Goal: Find specific page/section: Find specific page/section

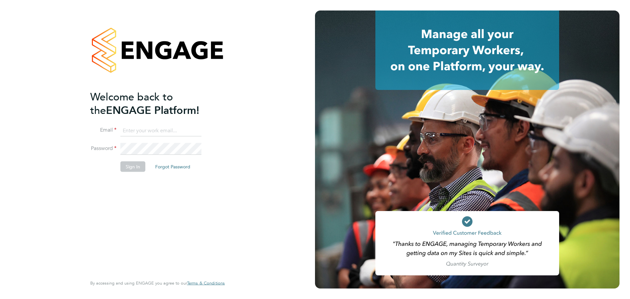
type input "[PERSON_NAME][EMAIL_ADDRESS][PERSON_NAME][DOMAIN_NAME]"
click at [134, 165] on button "Sign In" at bounding box center [132, 166] width 25 height 10
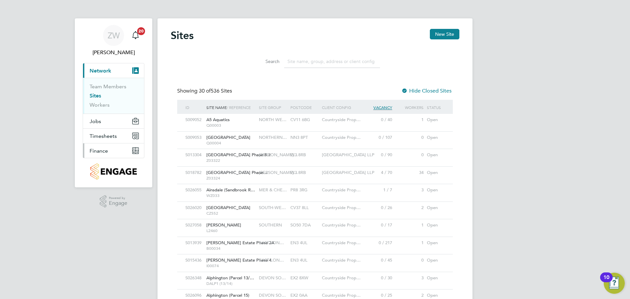
click at [101, 152] on span "Finance" at bounding box center [99, 151] width 18 height 6
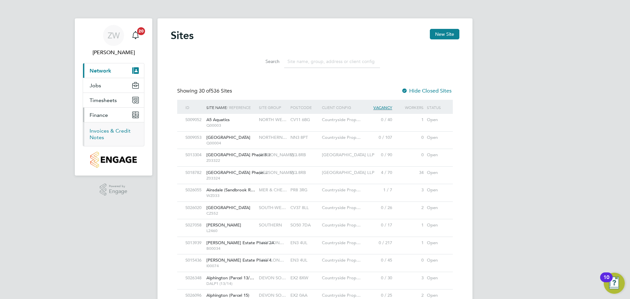
click at [100, 137] on link "Invoices & Credit Notes" at bounding box center [110, 134] width 41 height 13
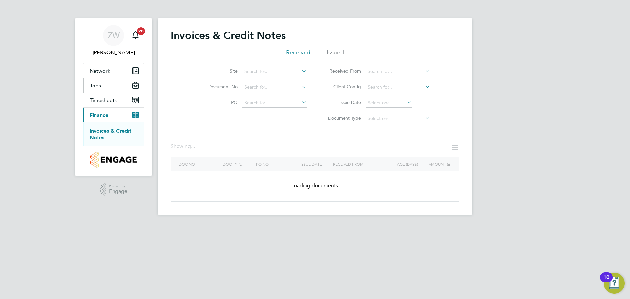
click at [103, 86] on button "Jobs" at bounding box center [113, 85] width 61 height 14
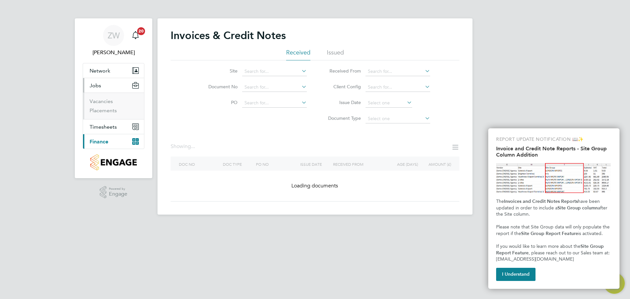
click at [101, 139] on span "Finance" at bounding box center [99, 141] width 19 height 6
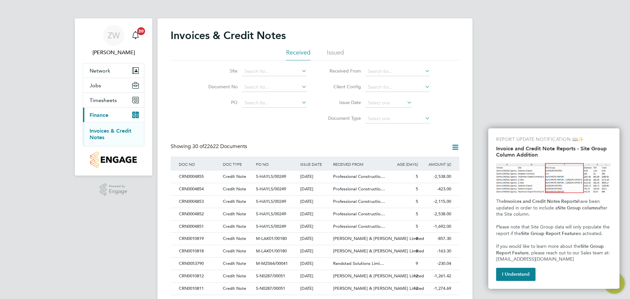
click at [106, 132] on link "Invoices & Credit Notes" at bounding box center [111, 134] width 42 height 13
click at [262, 86] on input at bounding box center [274, 87] width 65 height 9
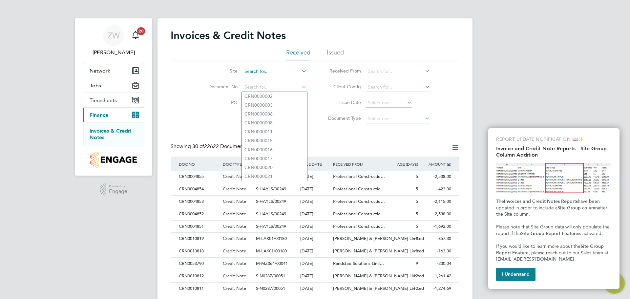
click at [260, 71] on input at bounding box center [274, 71] width 65 height 9
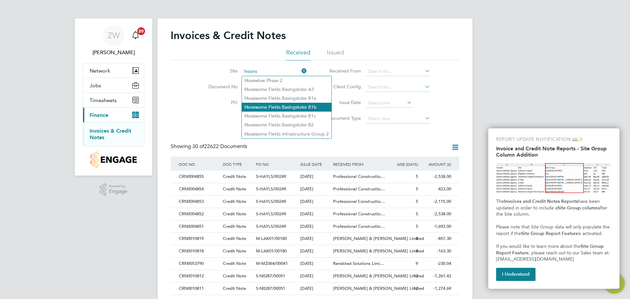
click at [292, 105] on li "Houns ome Fields Basingstoke B1b" at bounding box center [287, 107] width 90 height 9
type input "Hounsome Fields Basingstoke B1b"
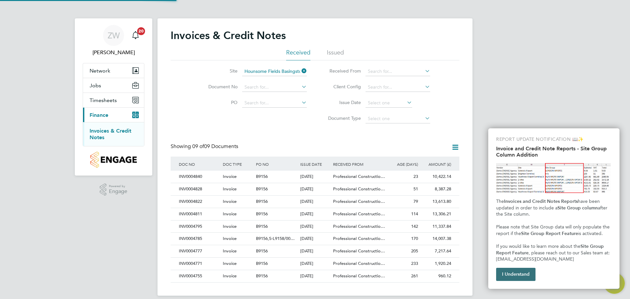
click at [522, 273] on button "I Understand" at bounding box center [515, 274] width 39 height 13
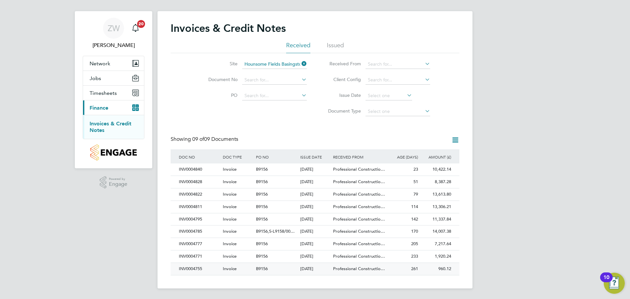
click at [193, 268] on div "INV0004755" at bounding box center [199, 269] width 44 height 12
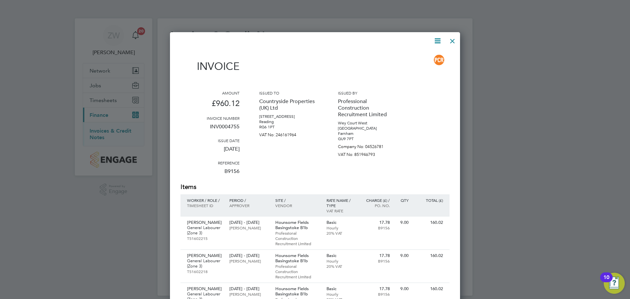
click at [450, 42] on div at bounding box center [452, 39] width 12 height 12
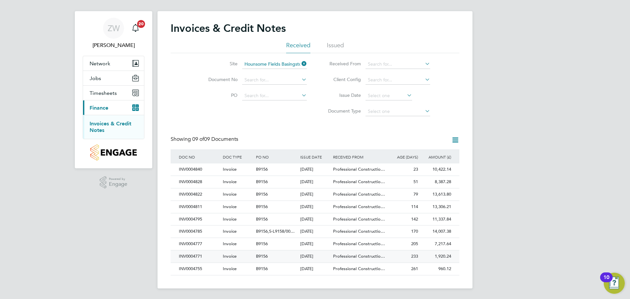
click at [191, 256] on div "INV0004771" at bounding box center [199, 256] width 44 height 12
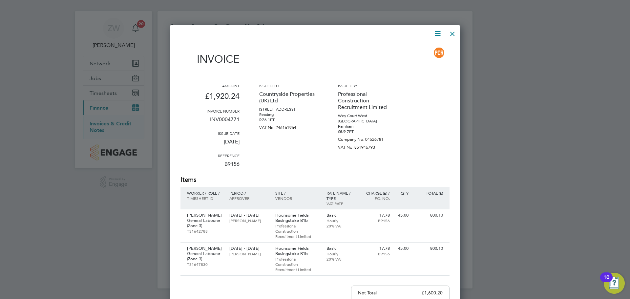
click at [451, 32] on div at bounding box center [452, 32] width 12 height 12
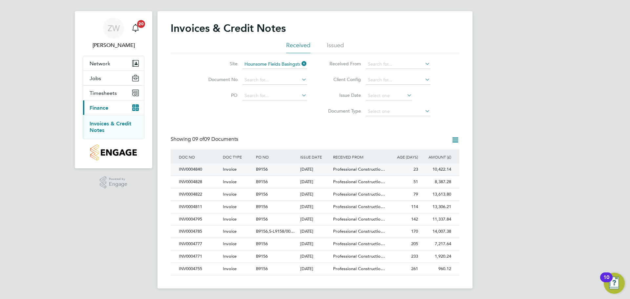
click at [196, 169] on div "INV0004840" at bounding box center [199, 169] width 44 height 12
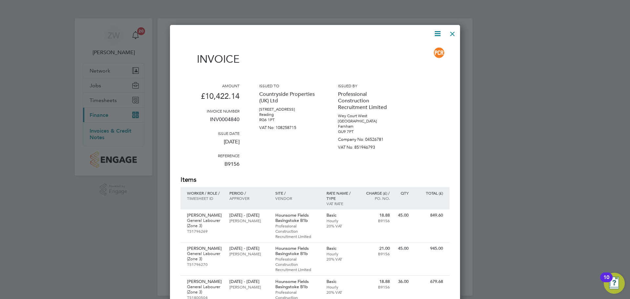
drag, startPoint x: 452, startPoint y: 32, endPoint x: 423, endPoint y: 95, distance: 68.8
click at [452, 32] on div at bounding box center [452, 32] width 12 height 12
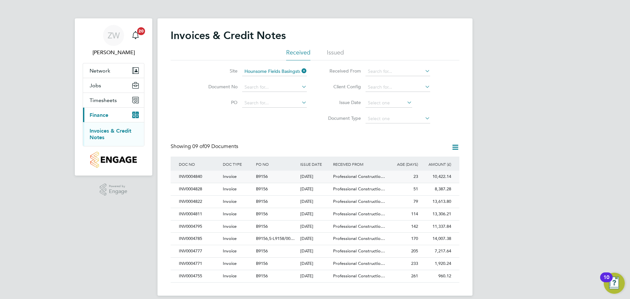
click at [195, 176] on div "INV0004840" at bounding box center [199, 176] width 44 height 12
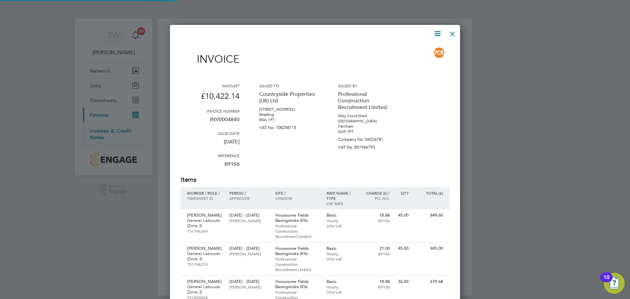
scroll to position [691, 290]
click at [451, 35] on div at bounding box center [452, 32] width 12 height 12
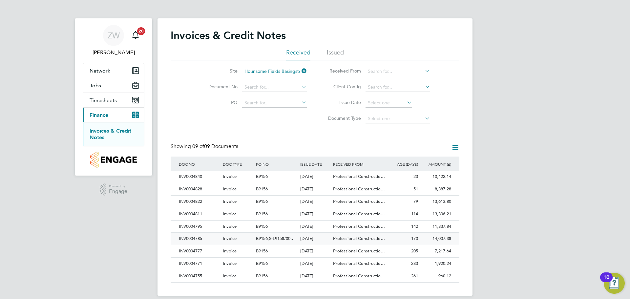
scroll to position [7, 0]
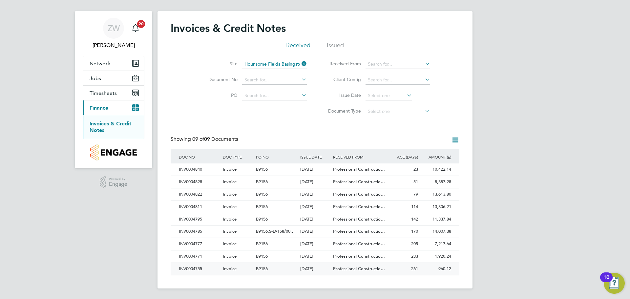
click at [192, 266] on div "INV0004755" at bounding box center [199, 269] width 44 height 12
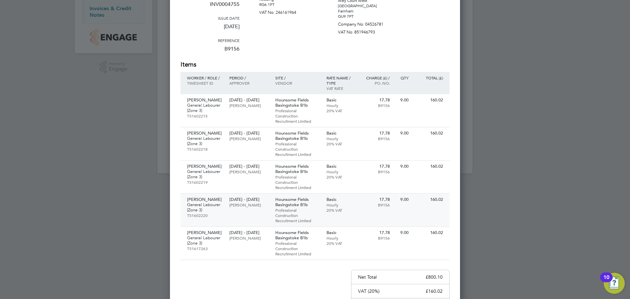
scroll to position [138, 0]
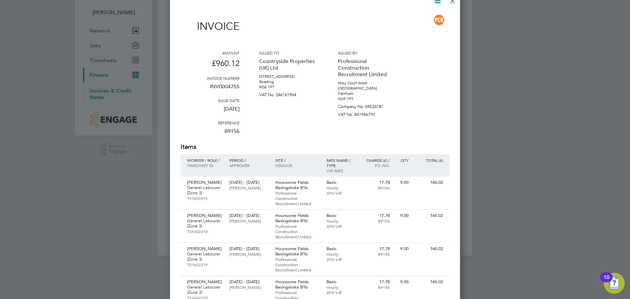
drag, startPoint x: 454, startPoint y: 3, endPoint x: 447, endPoint y: 13, distance: 12.0
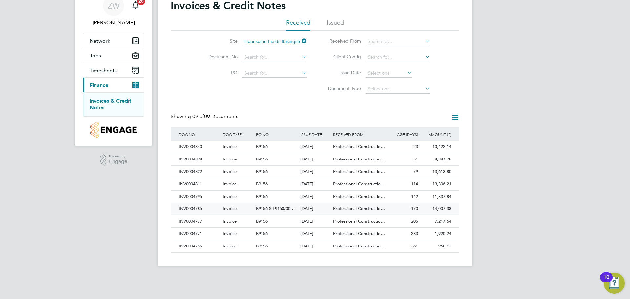
scroll to position [7, 0]
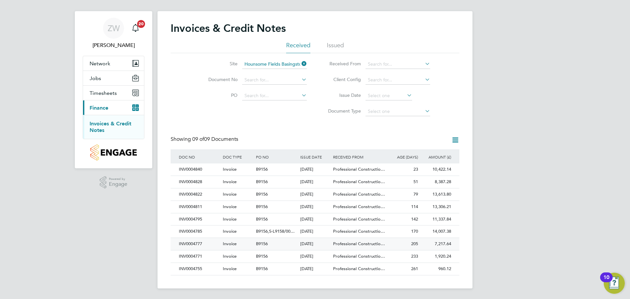
click at [190, 243] on div "INV0004777" at bounding box center [199, 244] width 44 height 12
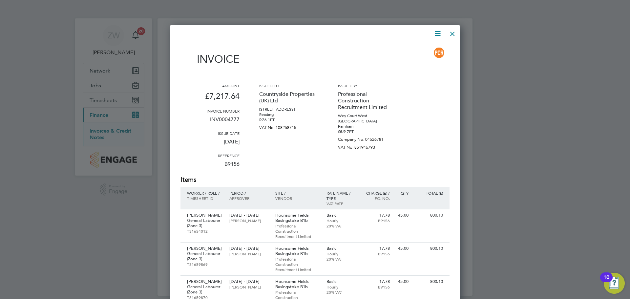
click at [450, 32] on div at bounding box center [452, 32] width 12 height 12
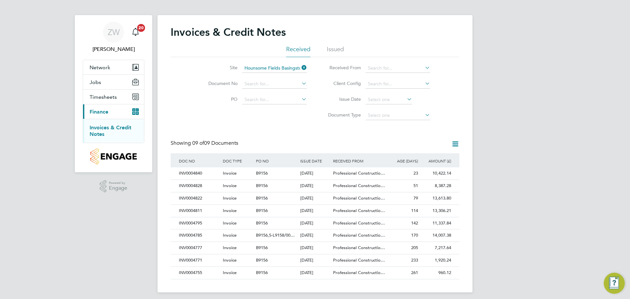
scroll to position [4, 0]
click at [195, 236] on div "INV0004785" at bounding box center [199, 235] width 44 height 12
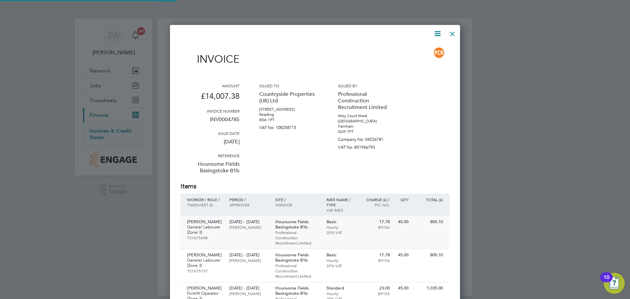
scroll to position [797, 290]
click at [453, 33] on div at bounding box center [452, 32] width 12 height 12
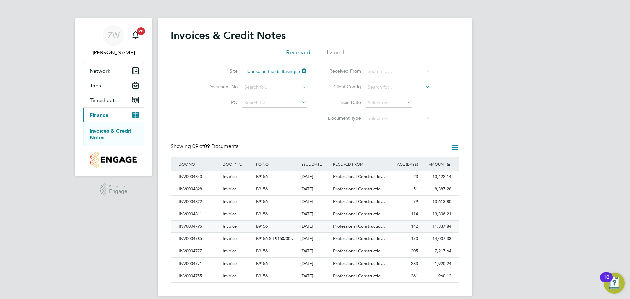
click at [198, 226] on div "INV0004795" at bounding box center [199, 226] width 44 height 12
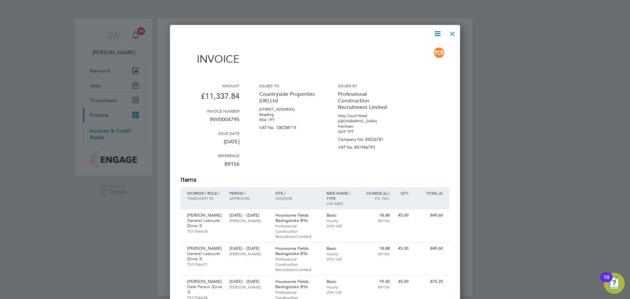
click at [452, 36] on div at bounding box center [452, 32] width 12 height 12
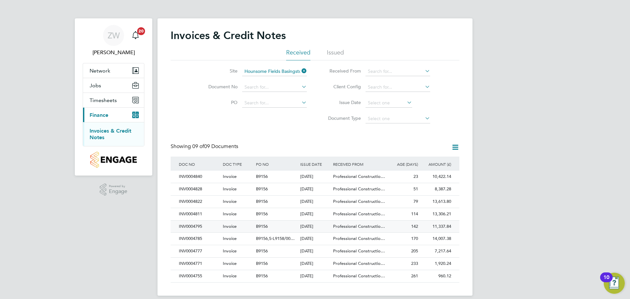
click at [190, 225] on div "INV0004795" at bounding box center [199, 226] width 44 height 12
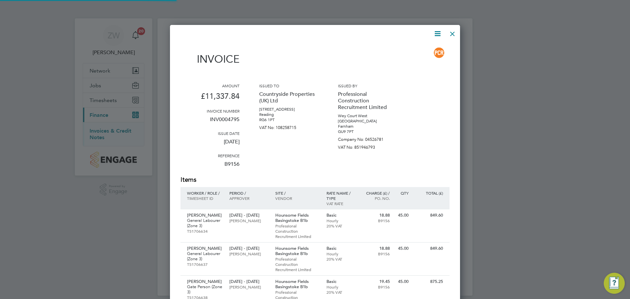
scroll to position [824, 290]
click at [453, 35] on div at bounding box center [452, 32] width 12 height 12
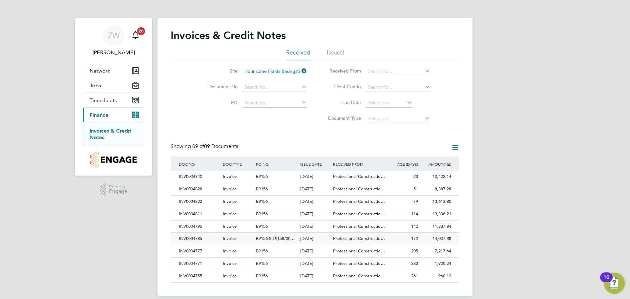
click at [198, 239] on div "INV0004785" at bounding box center [199, 238] width 44 height 12
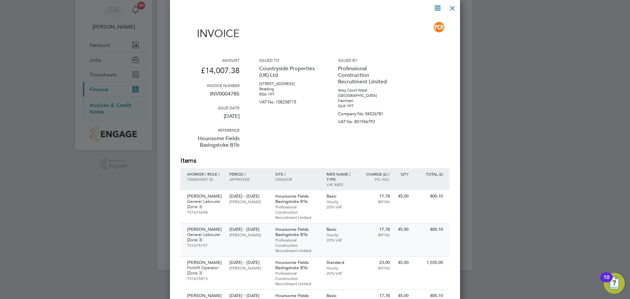
scroll to position [66, 0]
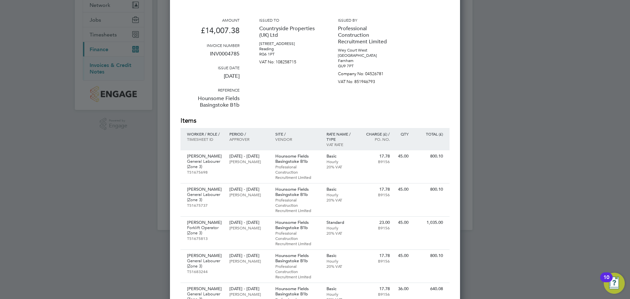
click at [91, 212] on div at bounding box center [315, 149] width 630 height 299
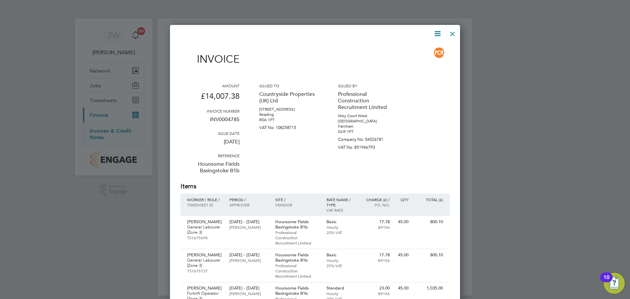
click at [451, 37] on div at bounding box center [452, 32] width 12 height 12
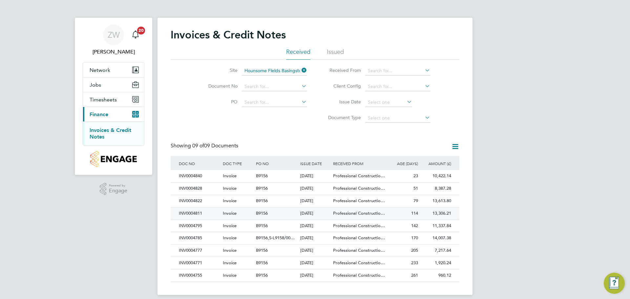
scroll to position [7, 0]
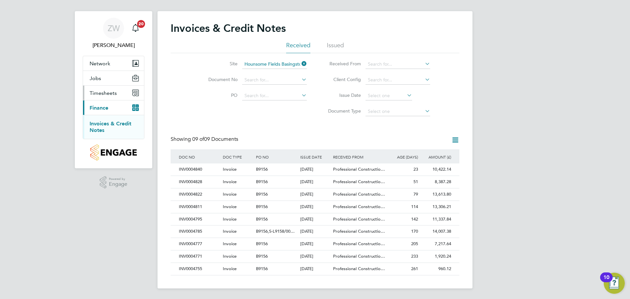
click at [109, 91] on span "Timesheets" at bounding box center [103, 93] width 27 height 6
click at [105, 84] on button "Jobs" at bounding box center [113, 78] width 61 height 14
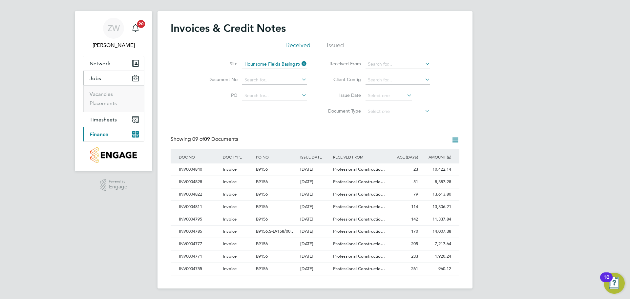
click at [103, 79] on button "Jobs" at bounding box center [113, 78] width 61 height 14
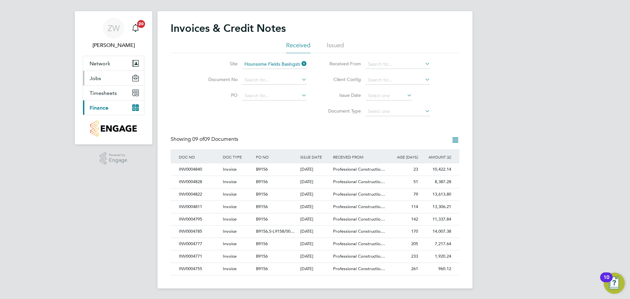
click at [103, 79] on button "Jobs" at bounding box center [113, 78] width 61 height 14
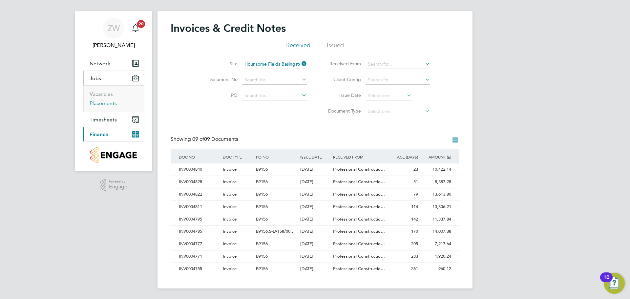
click at [106, 103] on link "Placements" at bounding box center [103, 103] width 27 height 6
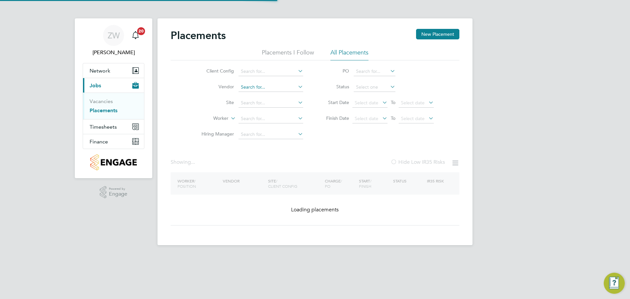
click at [269, 85] on input at bounding box center [270, 87] width 65 height 9
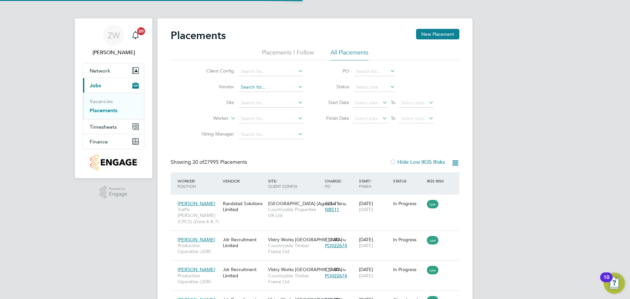
scroll to position [3, 3]
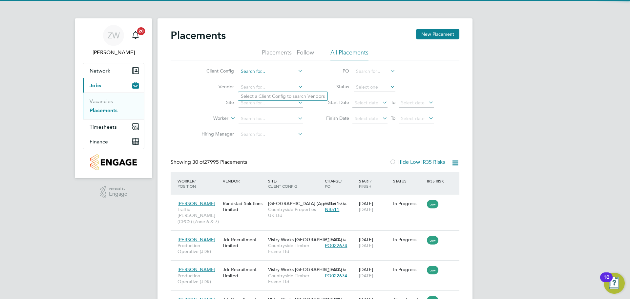
click at [267, 70] on input at bounding box center [270, 71] width 65 height 9
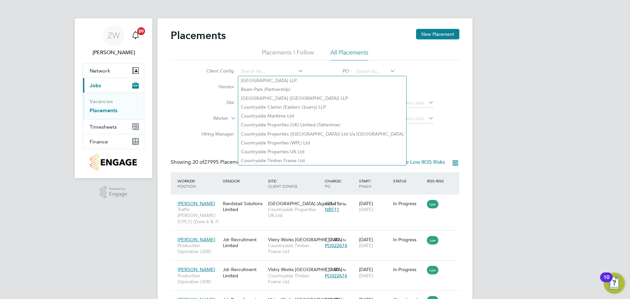
click at [209, 107] on li "Site" at bounding box center [249, 103] width 123 height 16
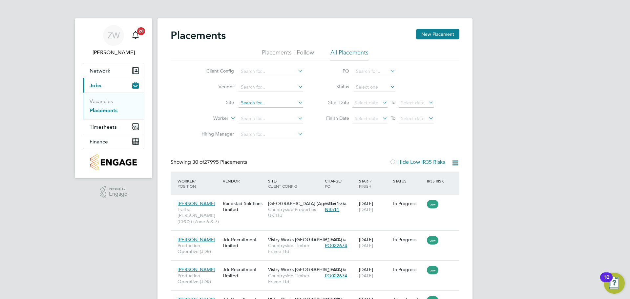
click at [256, 105] on input at bounding box center [270, 102] width 65 height 9
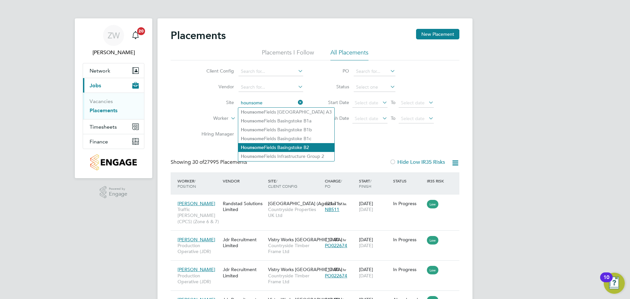
click at [311, 147] on li "Hounsome Fields Basingstoke B2" at bounding box center [286, 147] width 96 height 9
type input "Hounsome Fields Basingstoke B2"
